Goal: Book appointment/travel/reservation

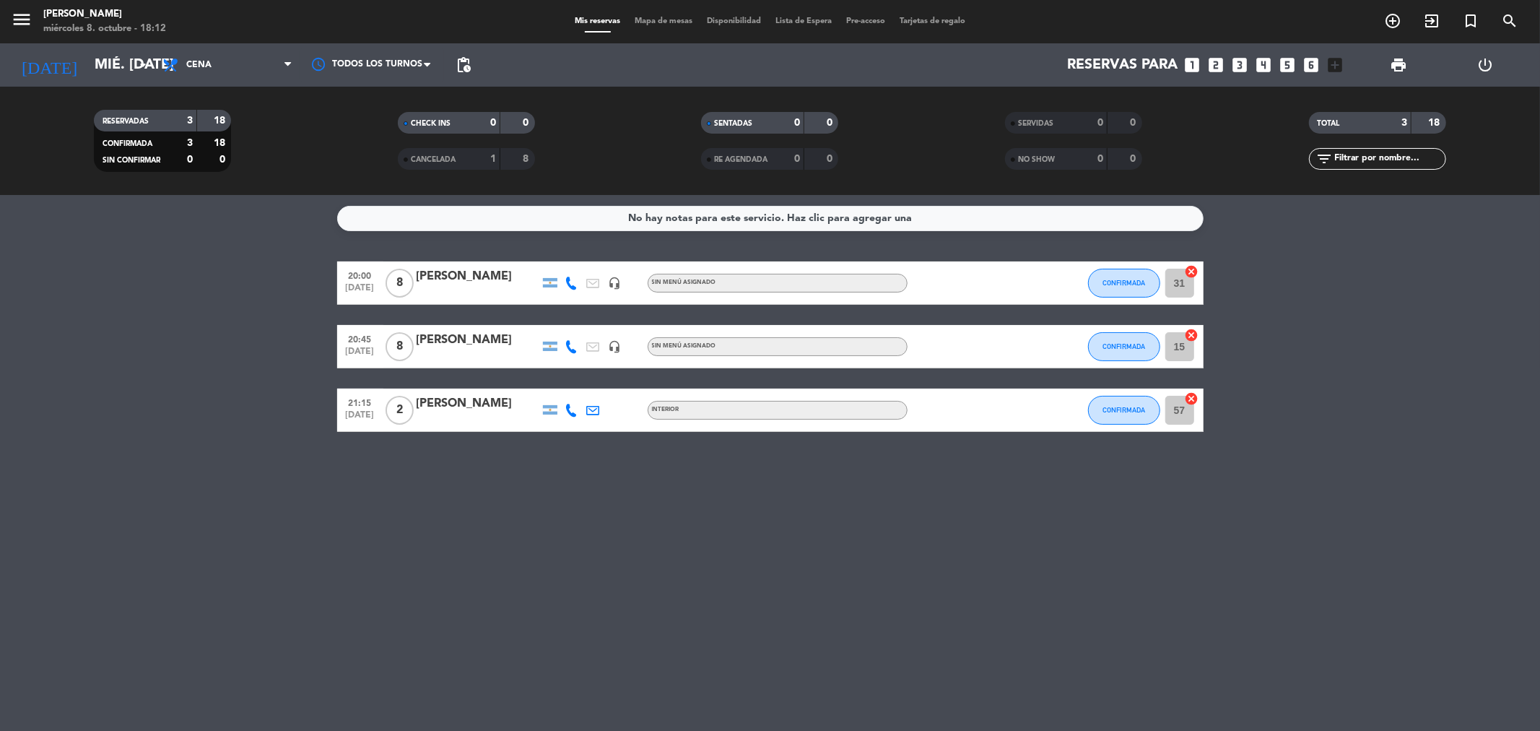
click at [1270, 64] on icon "looks_4" at bounding box center [1264, 65] width 19 height 19
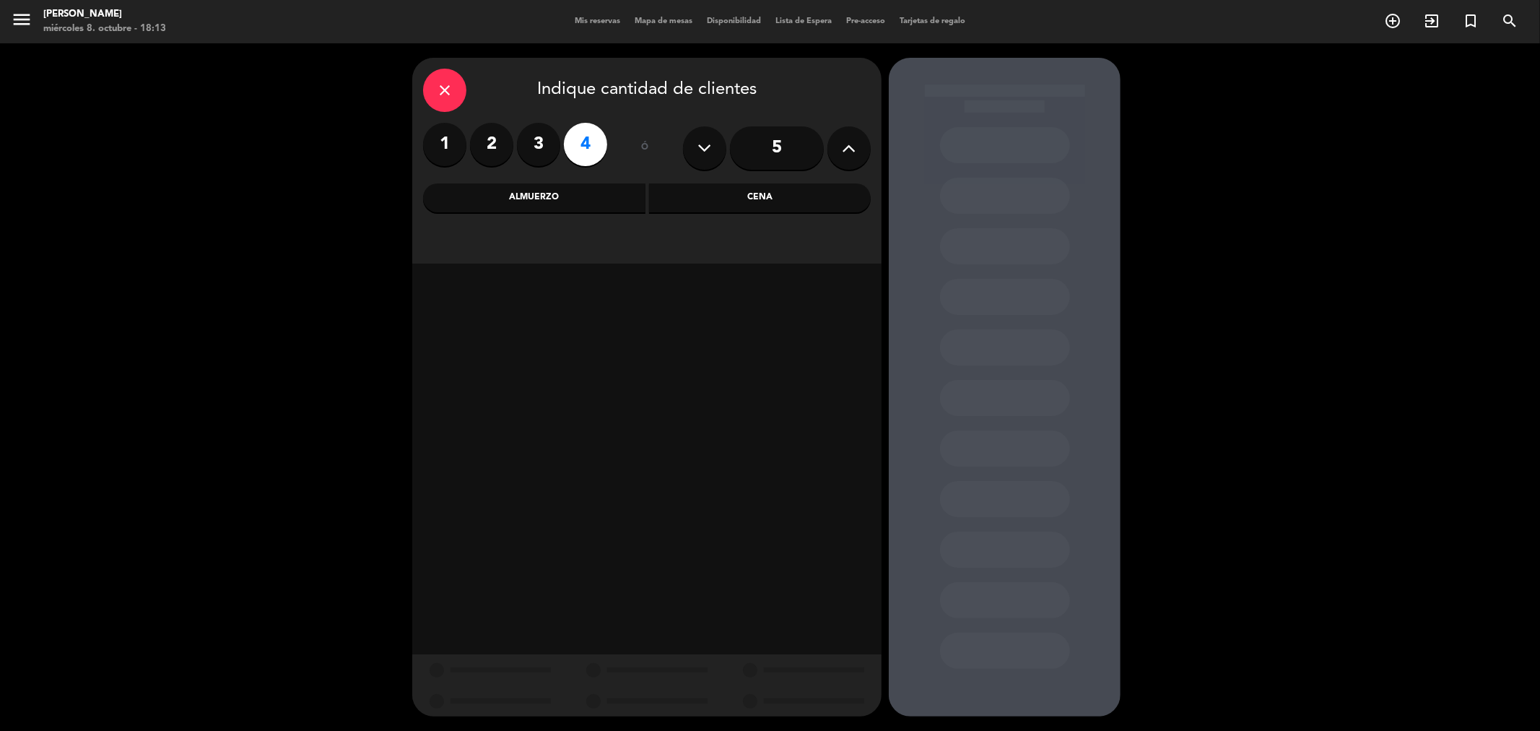
click at [720, 207] on div "Cena" at bounding box center [760, 197] width 222 height 29
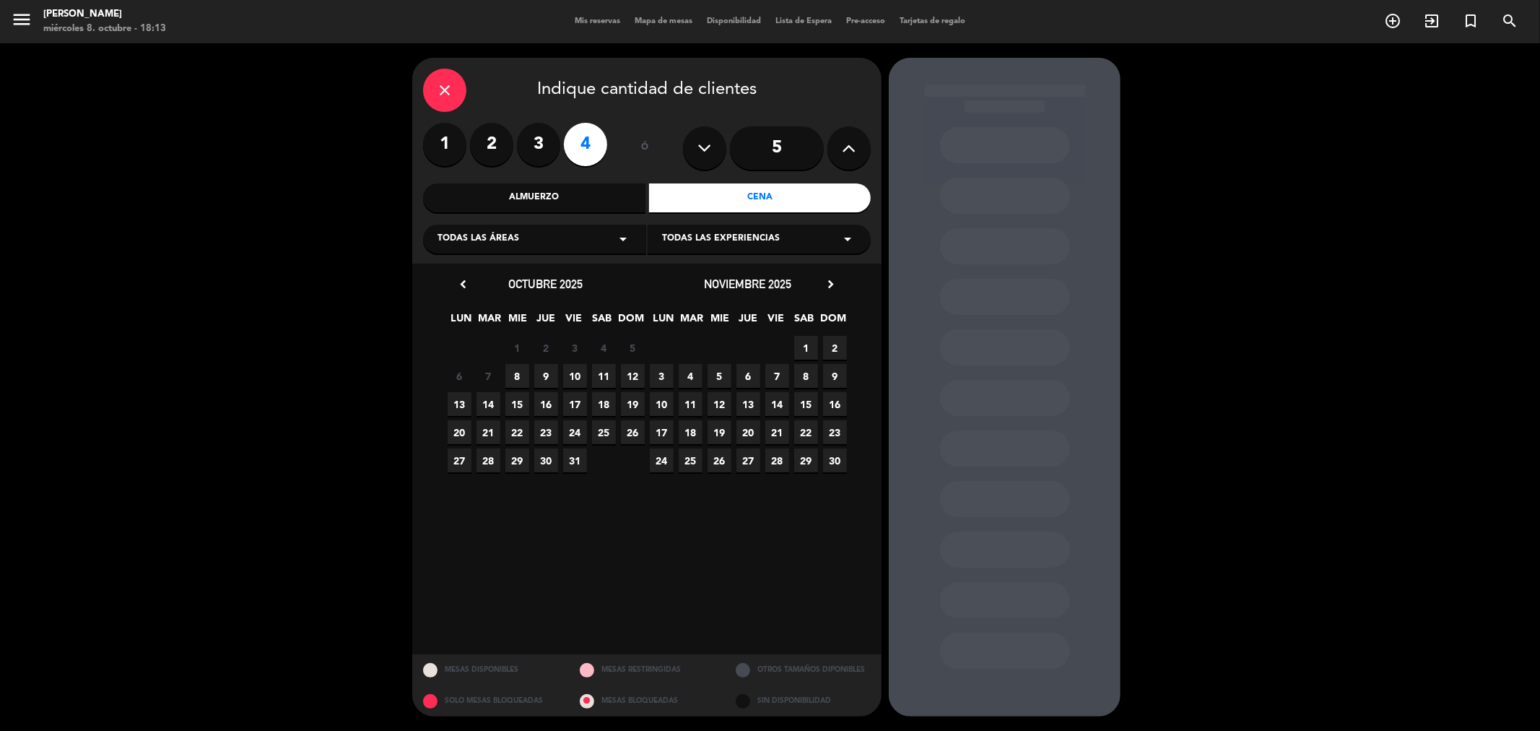
click at [521, 373] on span "8" at bounding box center [518, 376] width 24 height 24
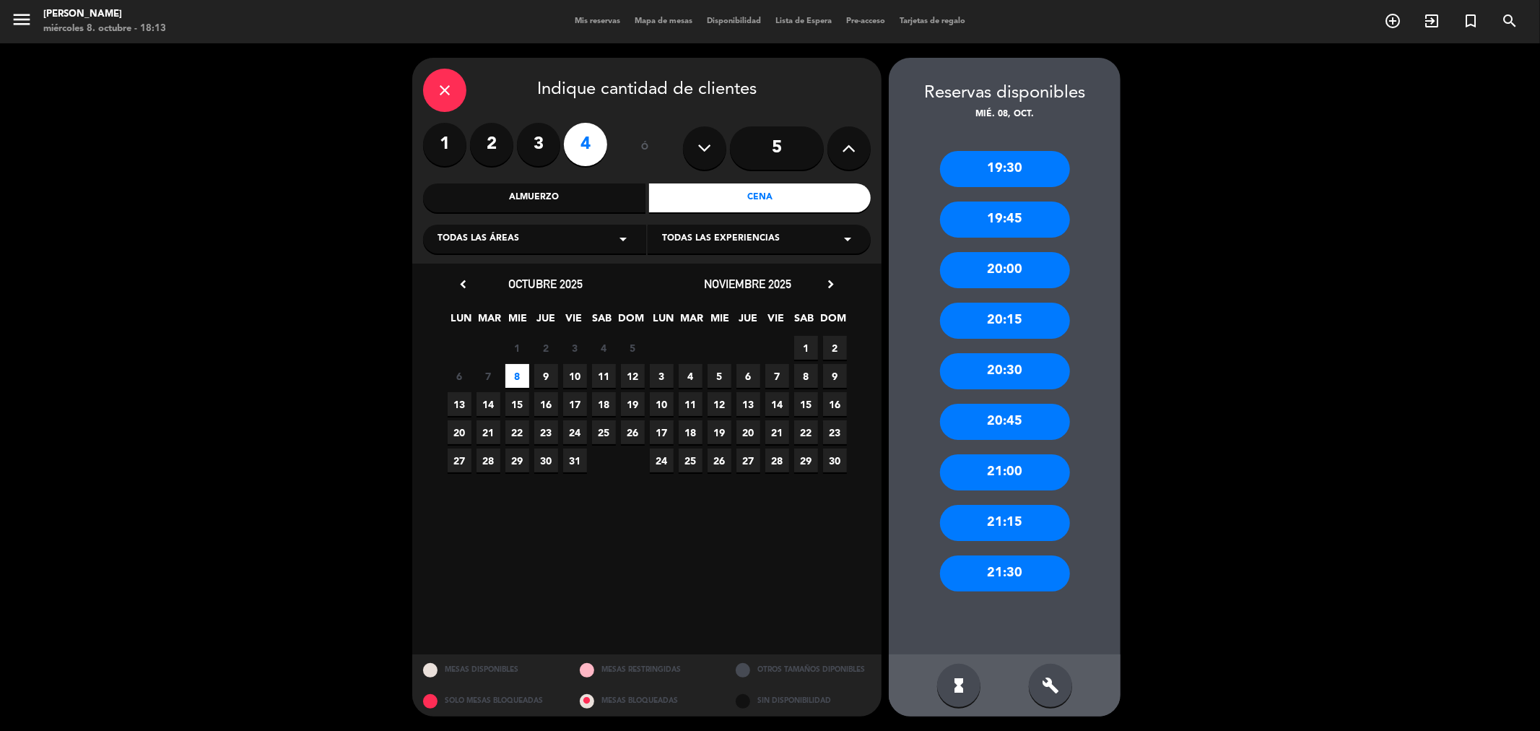
click at [985, 258] on div "20:00" at bounding box center [1005, 270] width 130 height 36
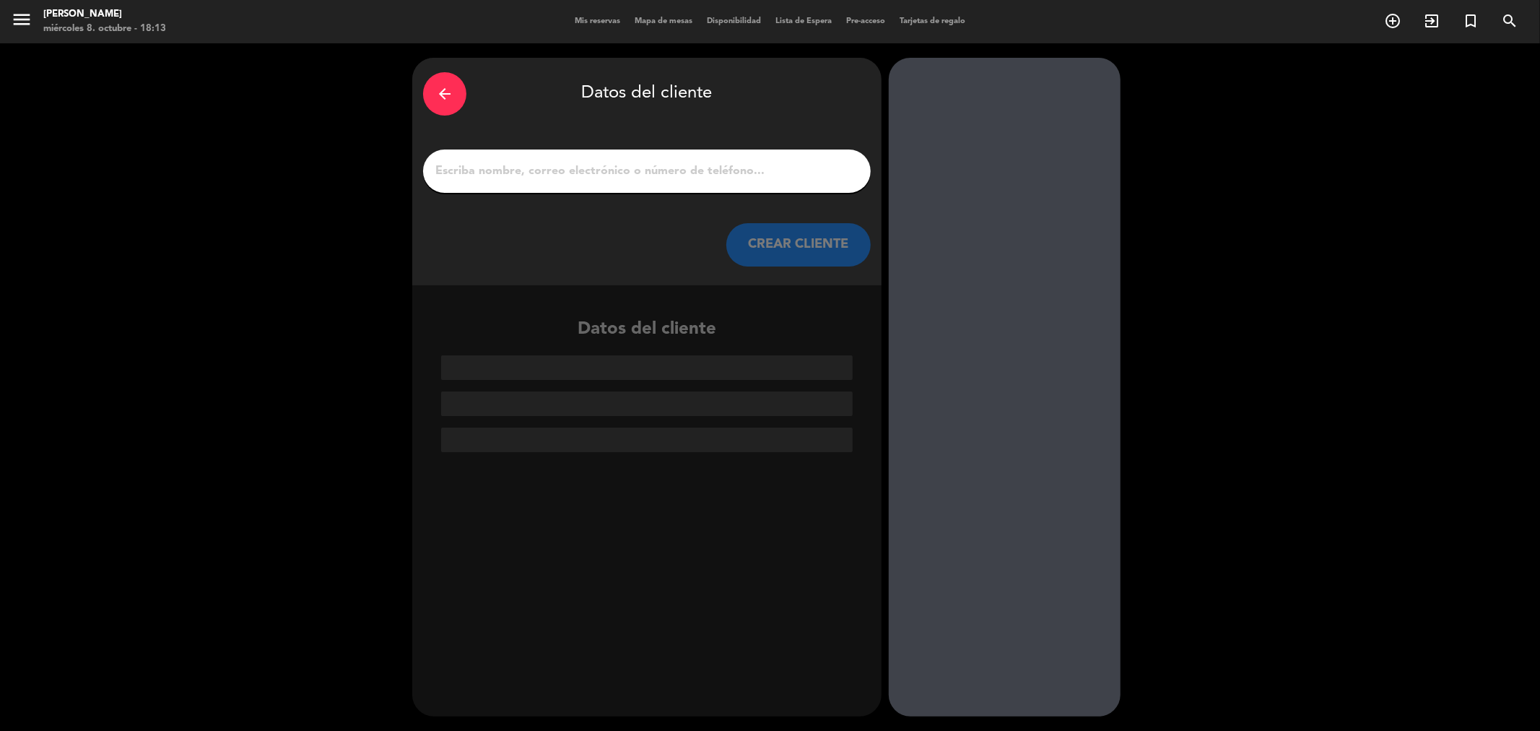
click at [641, 170] on input "1" at bounding box center [647, 171] width 426 height 20
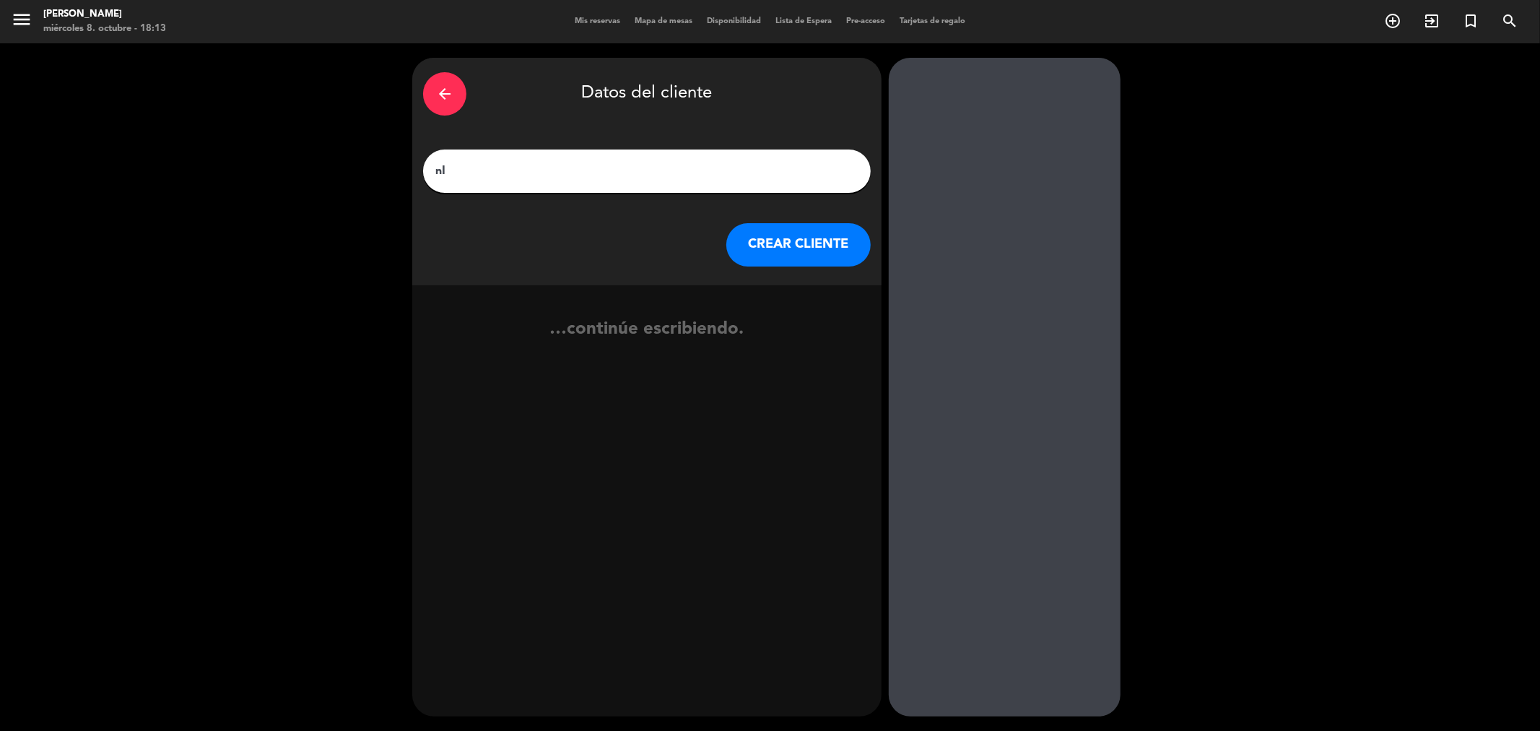
type input "n"
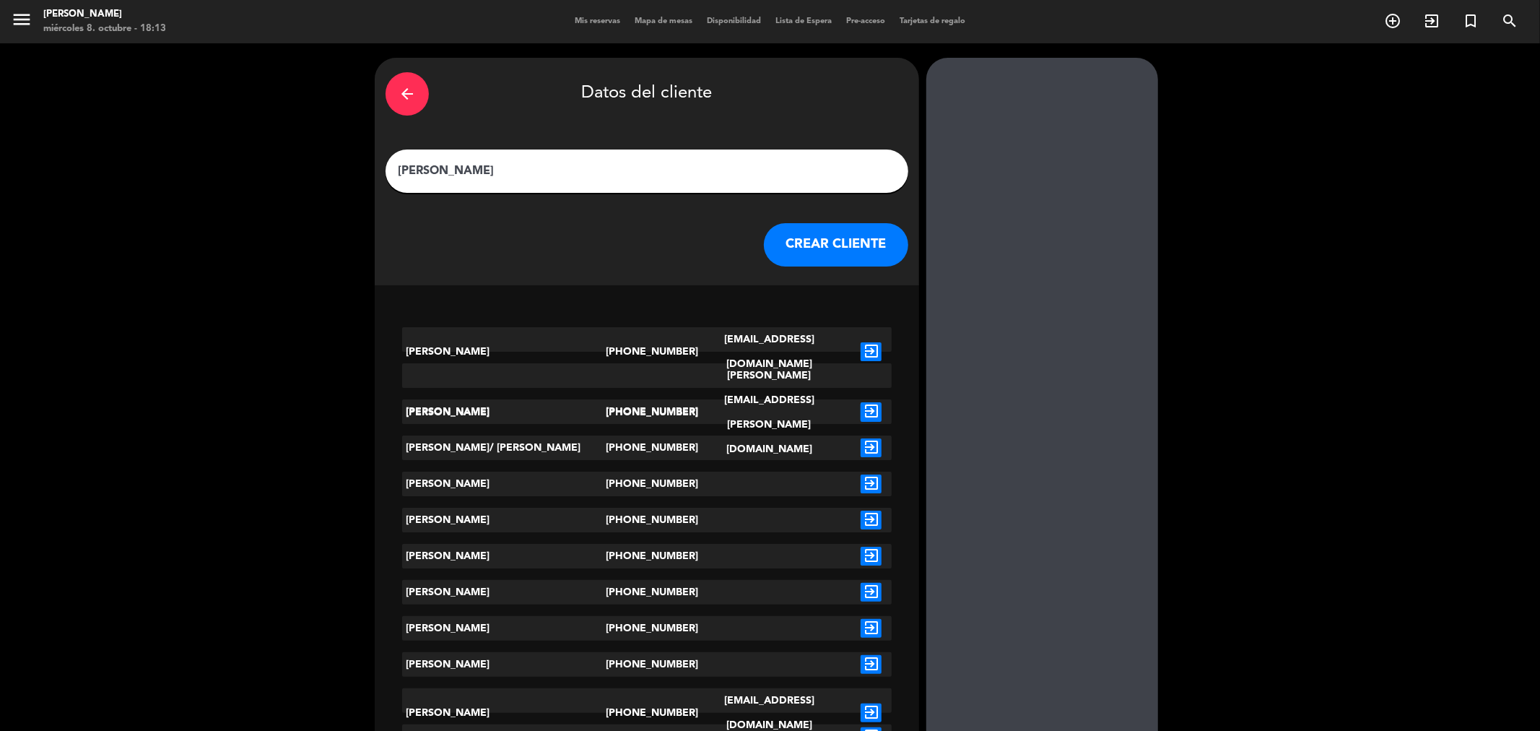
type input "[PERSON_NAME]"
click at [764, 242] on button "CREAR CLIENTE" at bounding box center [836, 244] width 144 height 43
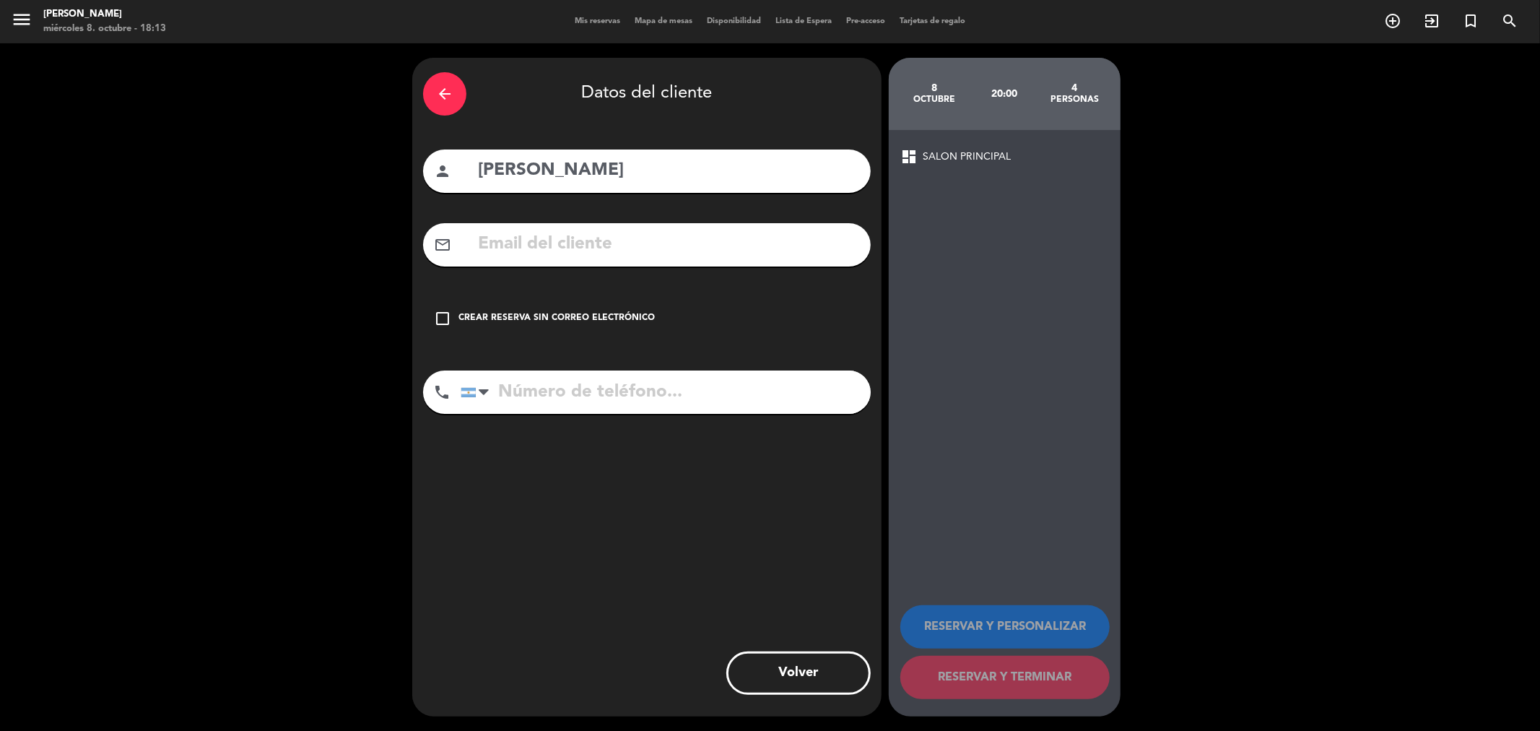
click at [529, 319] on div "Crear reserva sin correo electrónico" at bounding box center [557, 318] width 196 height 14
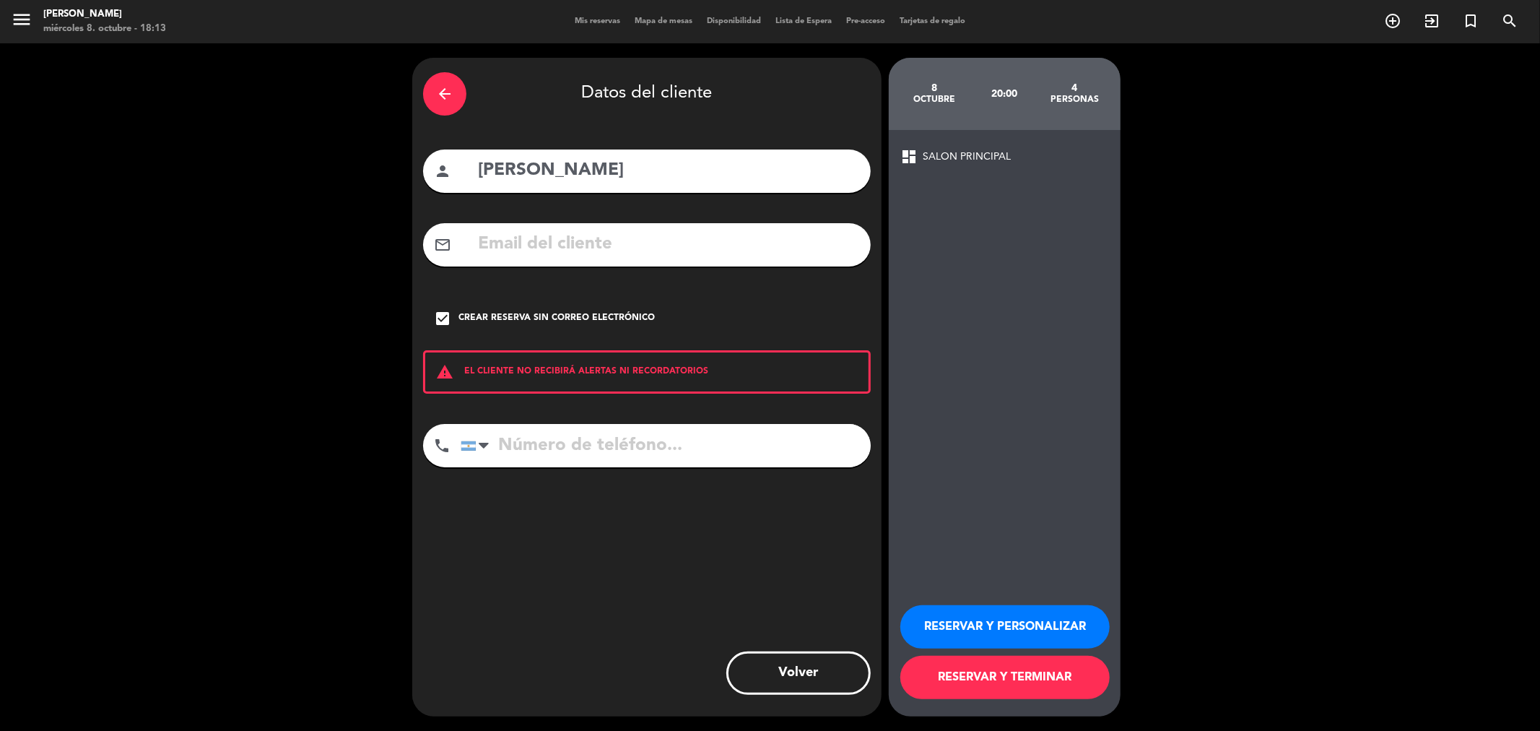
drag, startPoint x: 663, startPoint y: 423, endPoint x: 669, endPoint y: 437, distance: 14.9
click at [667, 430] on input "tel" at bounding box center [666, 445] width 410 height 43
type input "1153164484"
click at [1016, 680] on button "RESERVAR Y TERMINAR" at bounding box center [1005, 677] width 209 height 43
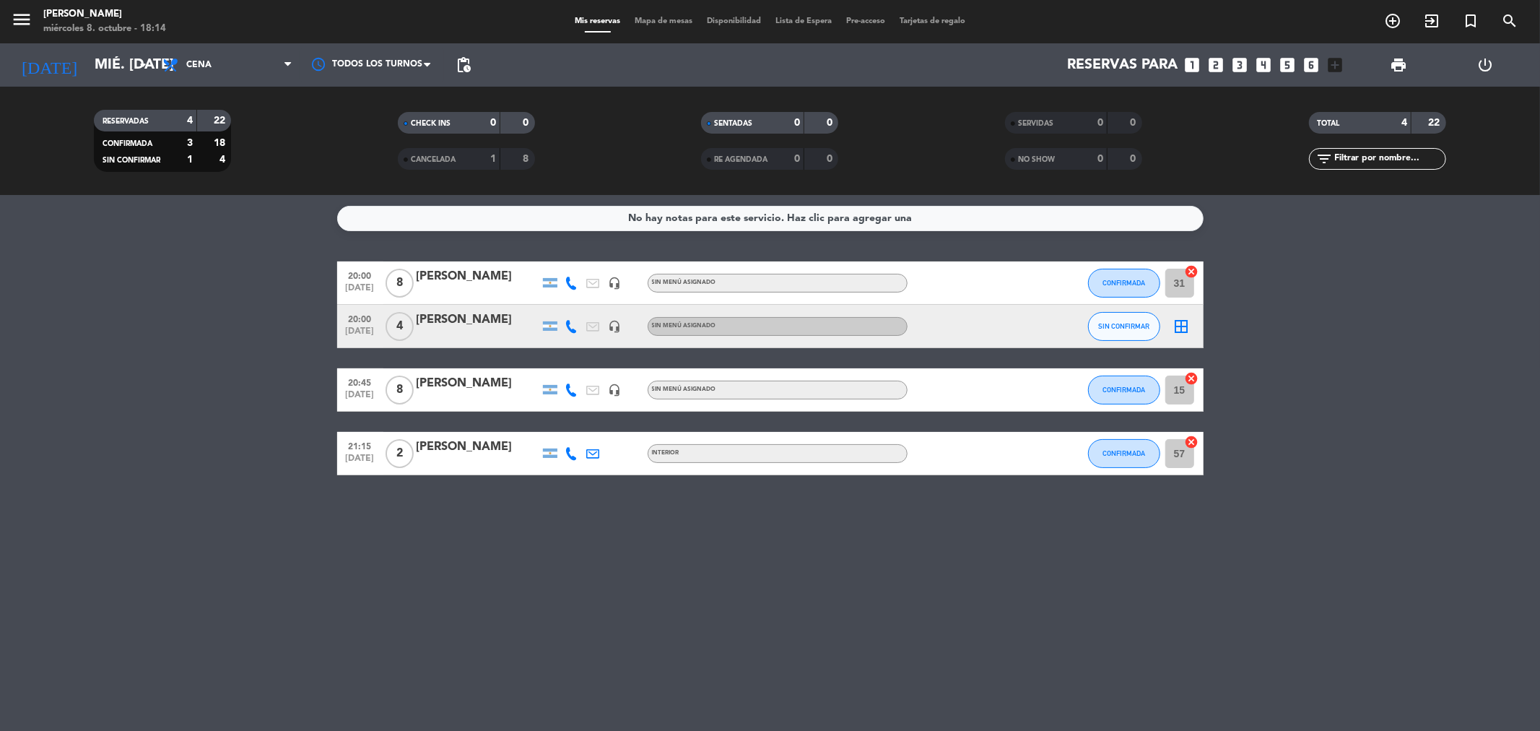
click at [35, 305] on bookings-row "20:00 [DATE] 8 [PERSON_NAME] headset_mic Sin menú asignado CONFIRMADA 31 cancel…" at bounding box center [770, 368] width 1540 height 214
click at [1180, 331] on icon "border_all" at bounding box center [1182, 326] width 17 height 17
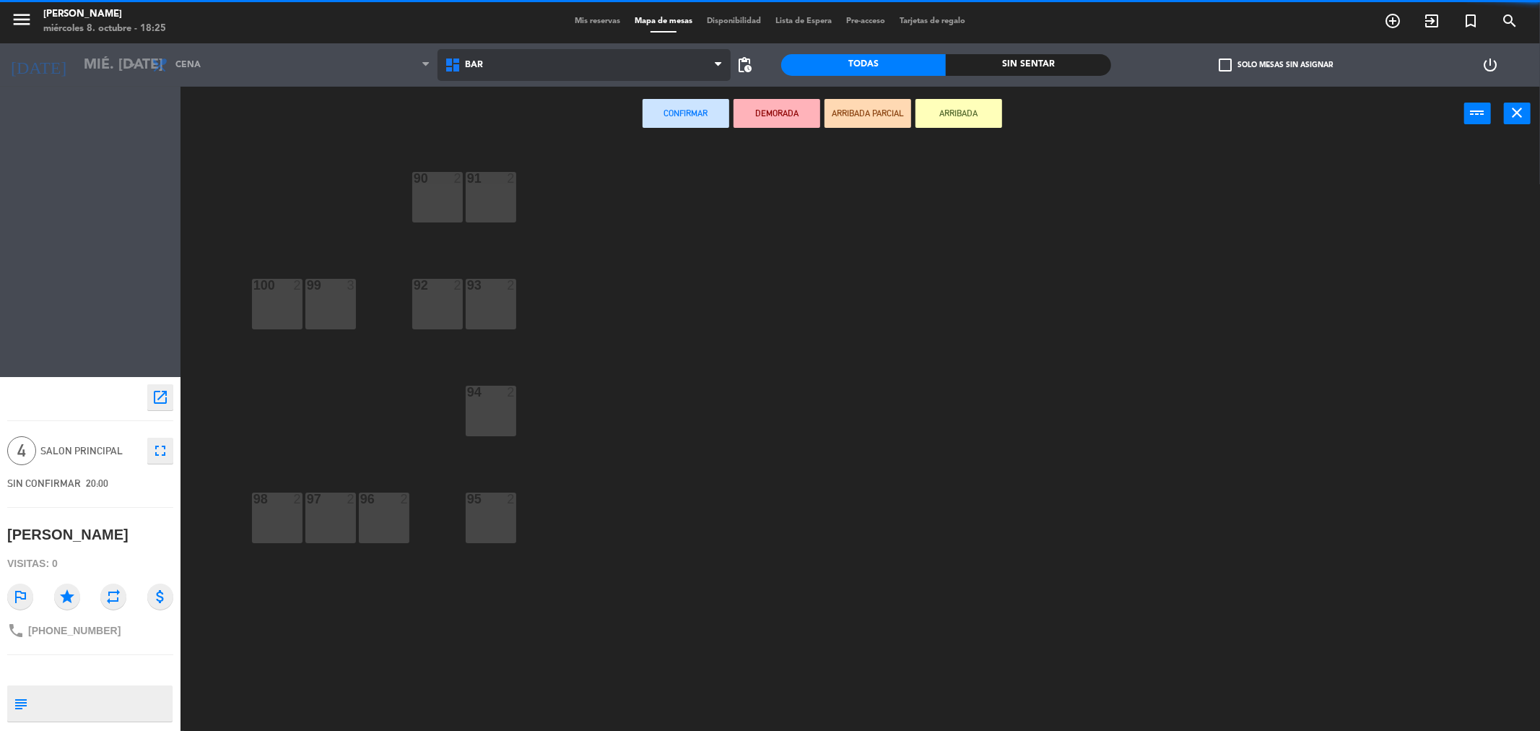
drag, startPoint x: 550, startPoint y: 74, endPoint x: 554, endPoint y: 84, distance: 11.0
click at [550, 74] on span "BAR" at bounding box center [584, 65] width 293 height 32
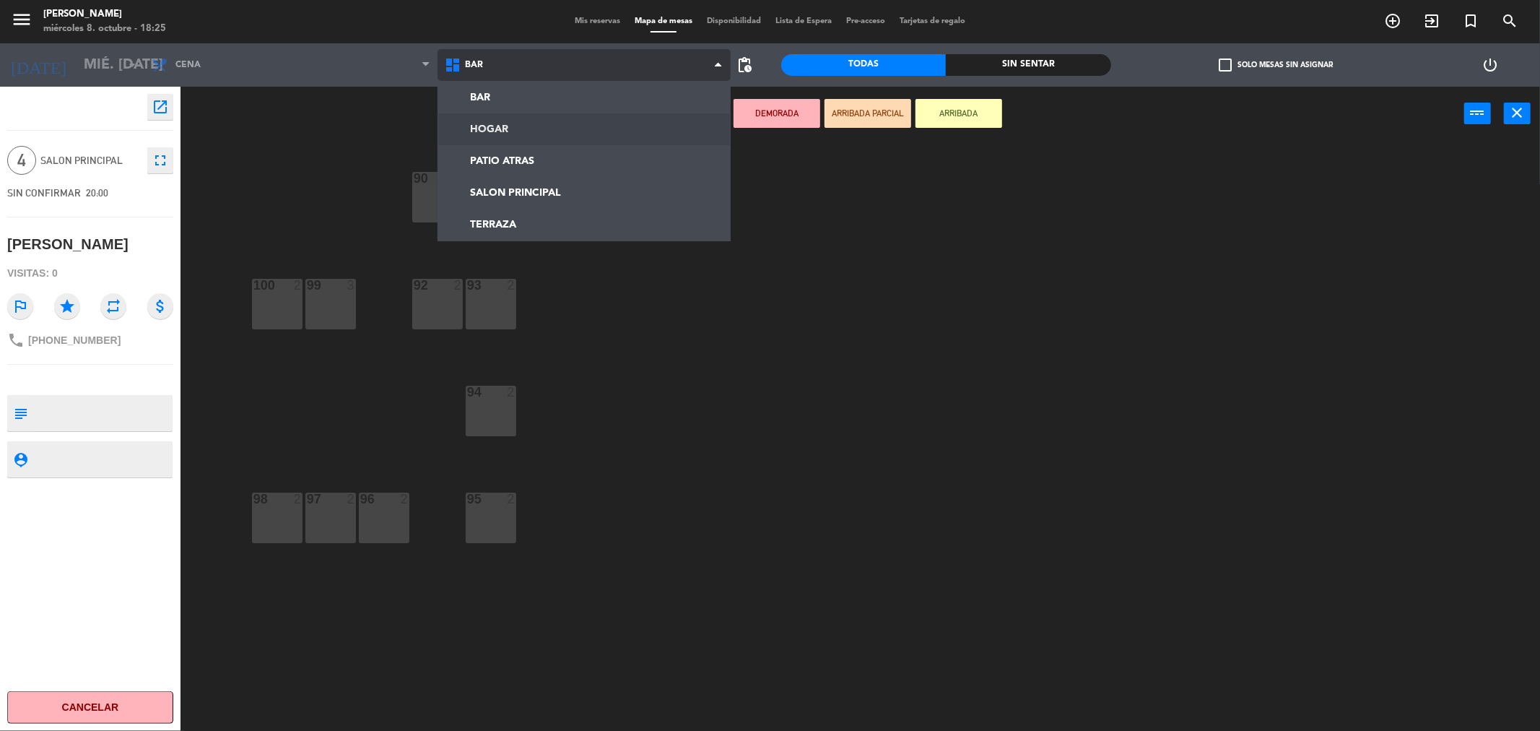
click at [592, 127] on ng-component "menu [PERSON_NAME] miércoles 8. octubre - 18:25 Mis reservas Mapa de mesas Disp…" at bounding box center [770, 368] width 1540 height 736
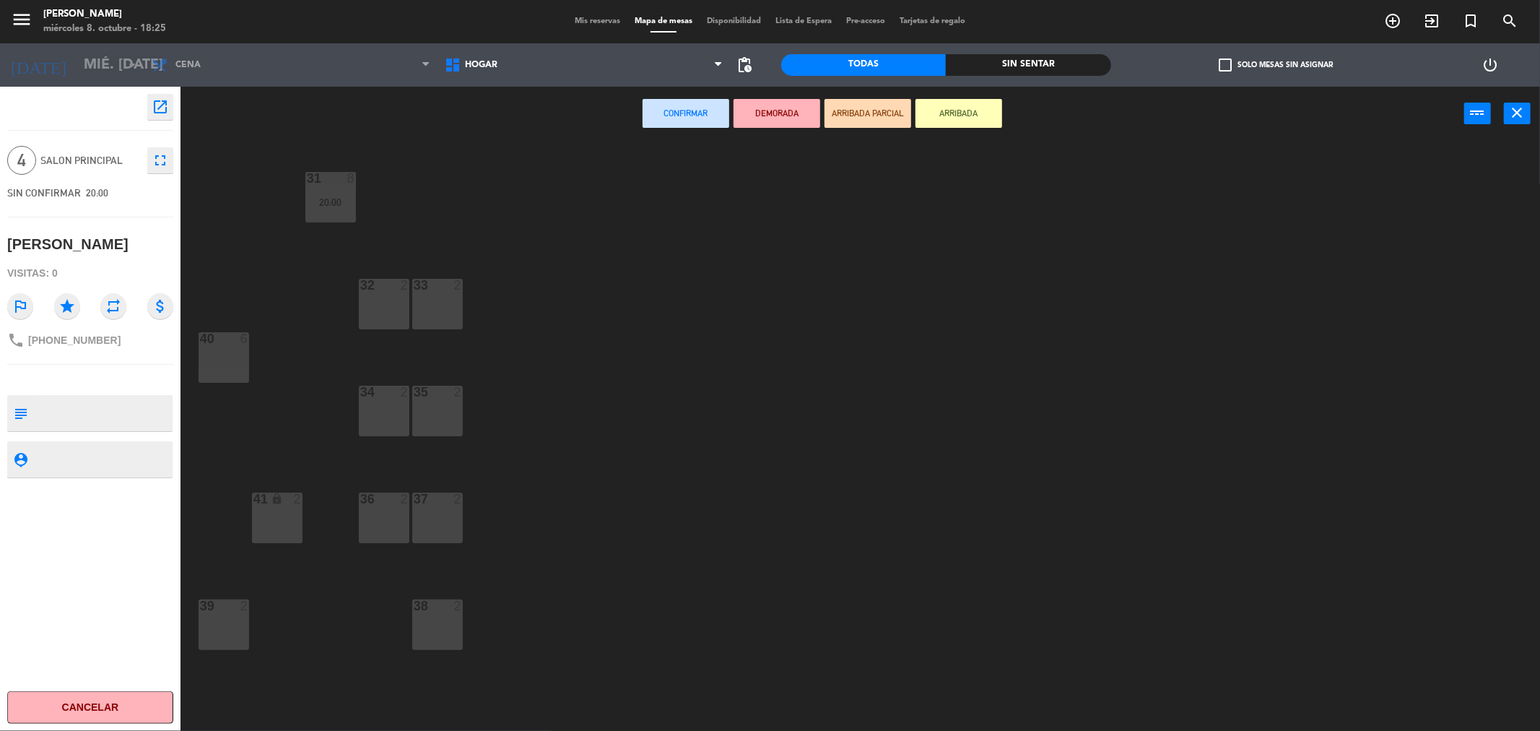
click at [396, 506] on div "36 2" at bounding box center [384, 518] width 51 height 51
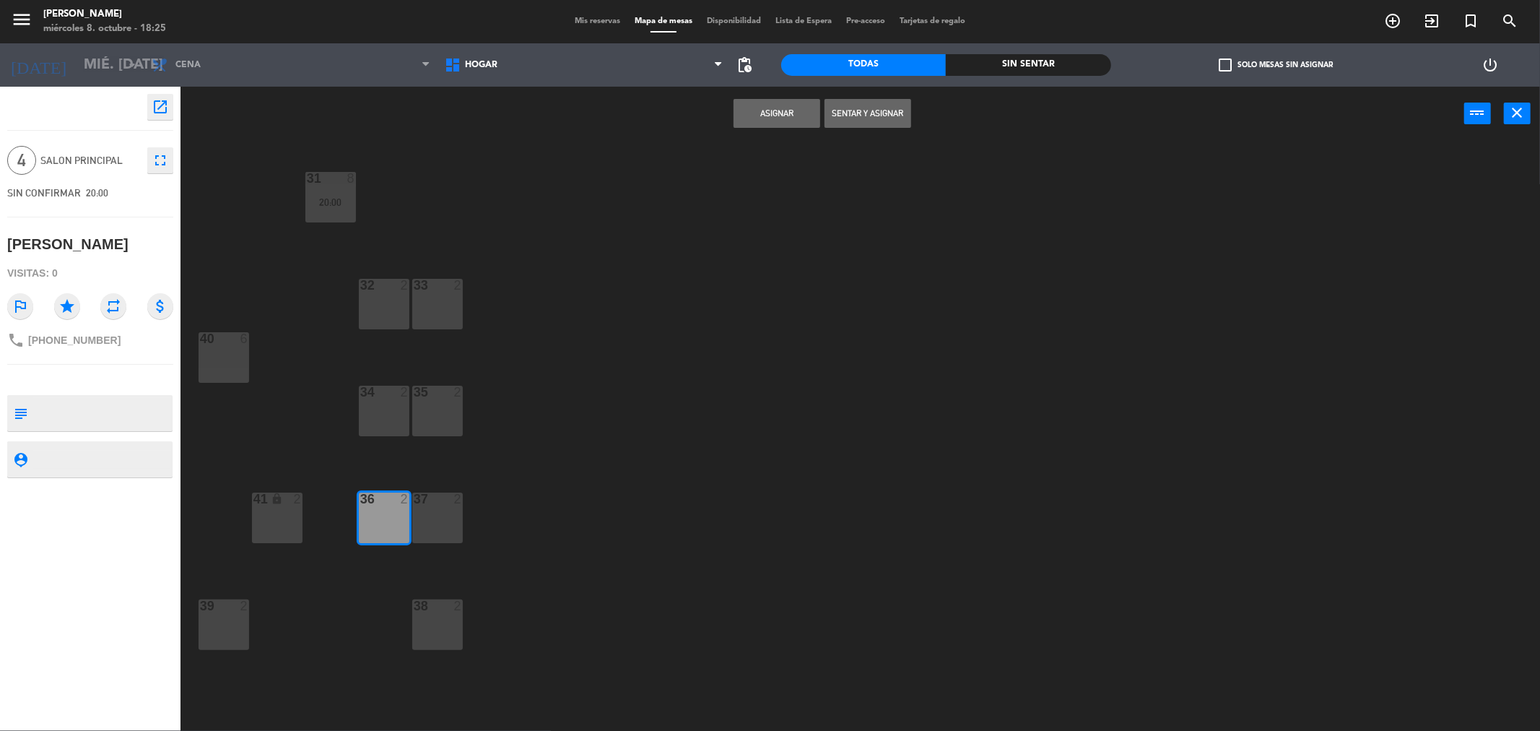
click at [759, 119] on button "Asignar" at bounding box center [777, 113] width 87 height 29
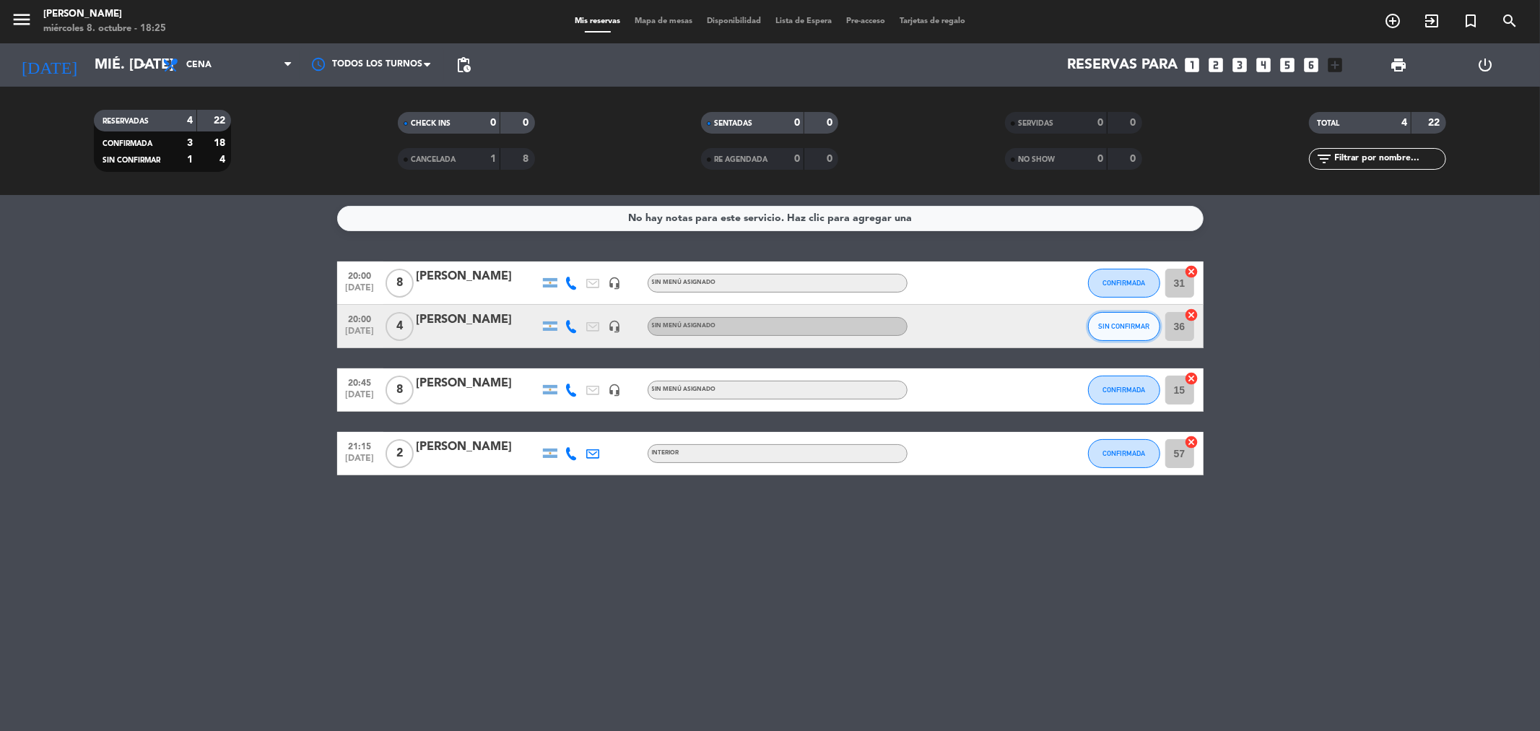
click at [1114, 329] on button "SIN CONFIRMAR" at bounding box center [1124, 326] width 72 height 29
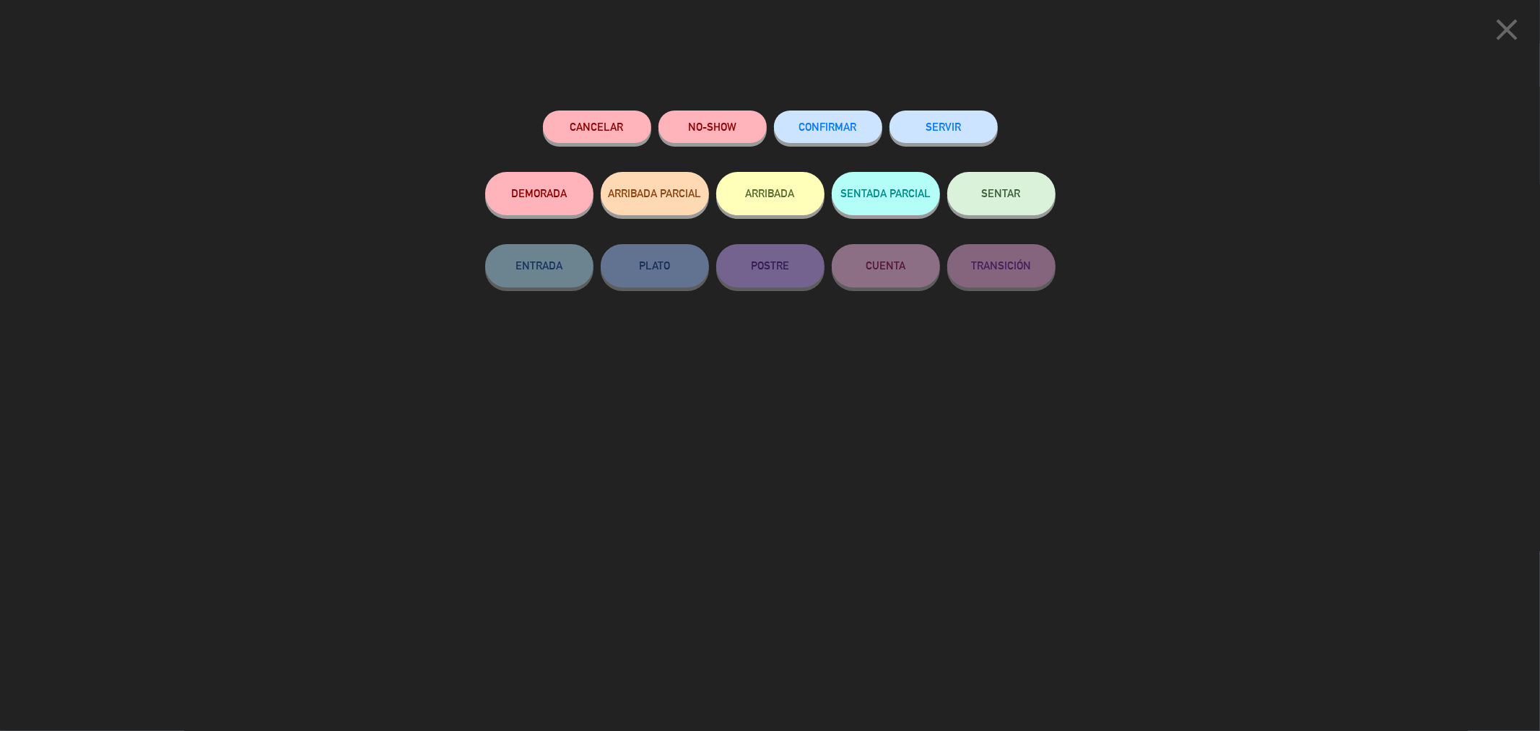
click at [836, 135] on button "CONFIRMAR" at bounding box center [828, 126] width 108 height 32
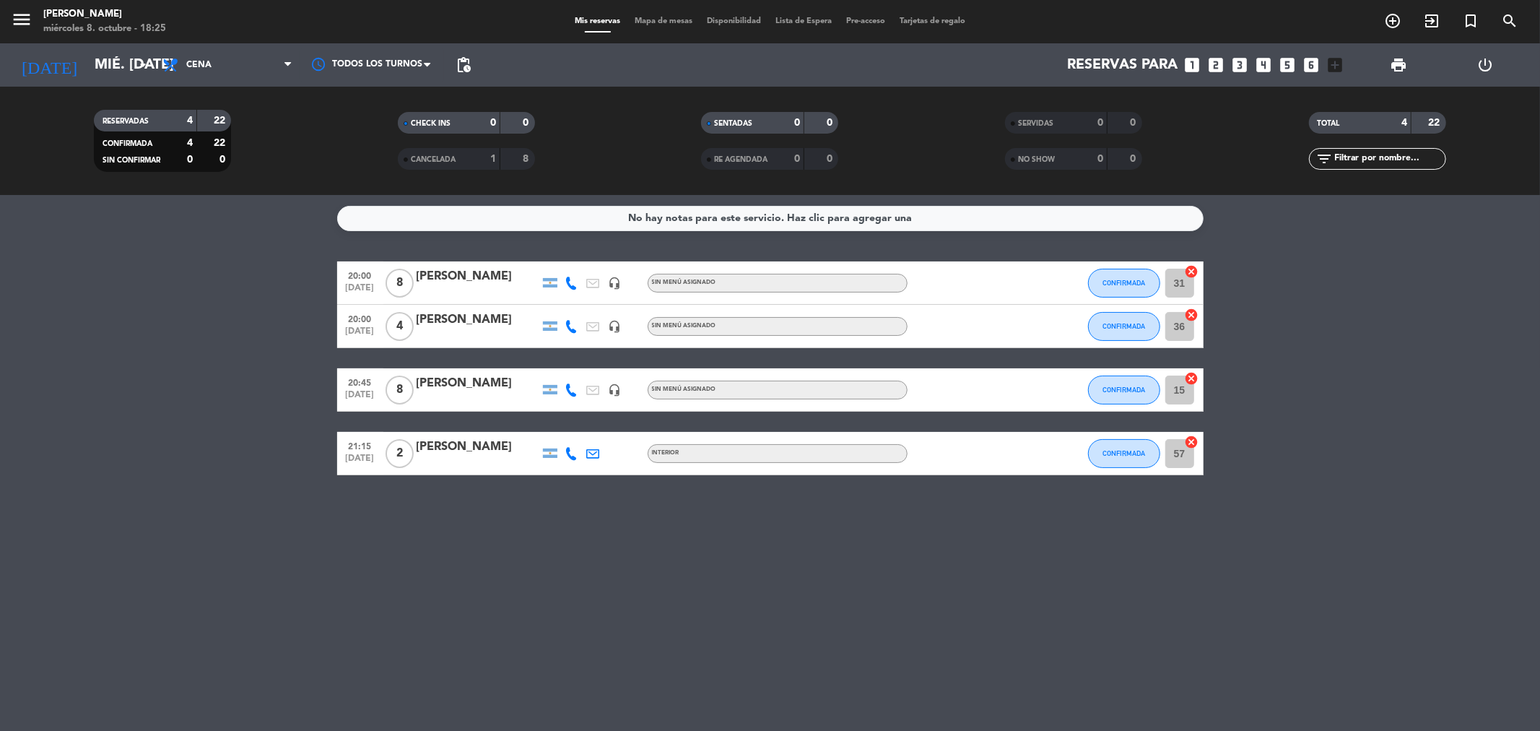
click at [1306, 518] on div "No hay notas para este servicio. Haz clic para agregar una 20:00 [DATE] 8 [PERS…" at bounding box center [770, 463] width 1540 height 536
